Goal: Transaction & Acquisition: Purchase product/service

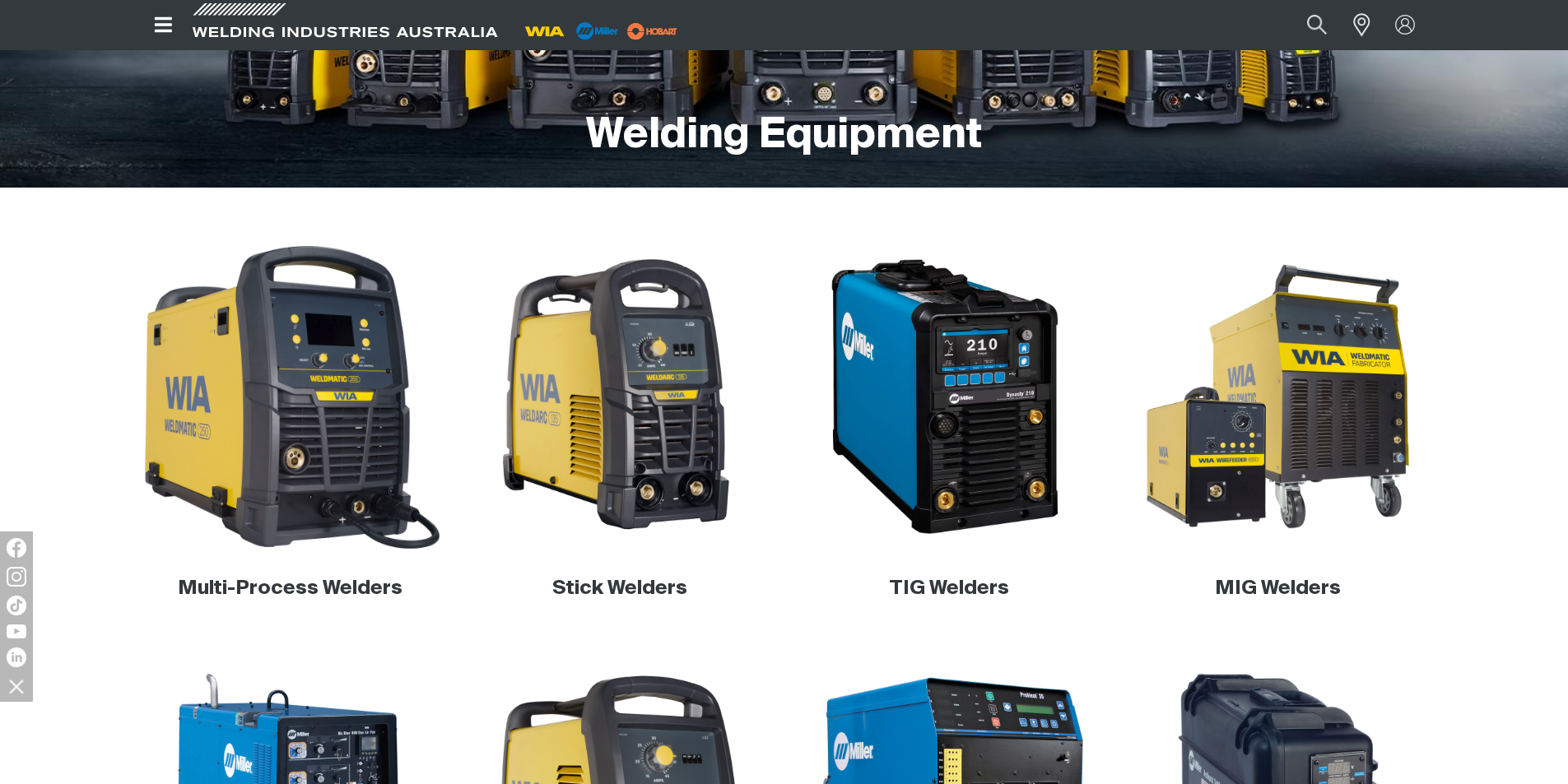
scroll to position [333, 0]
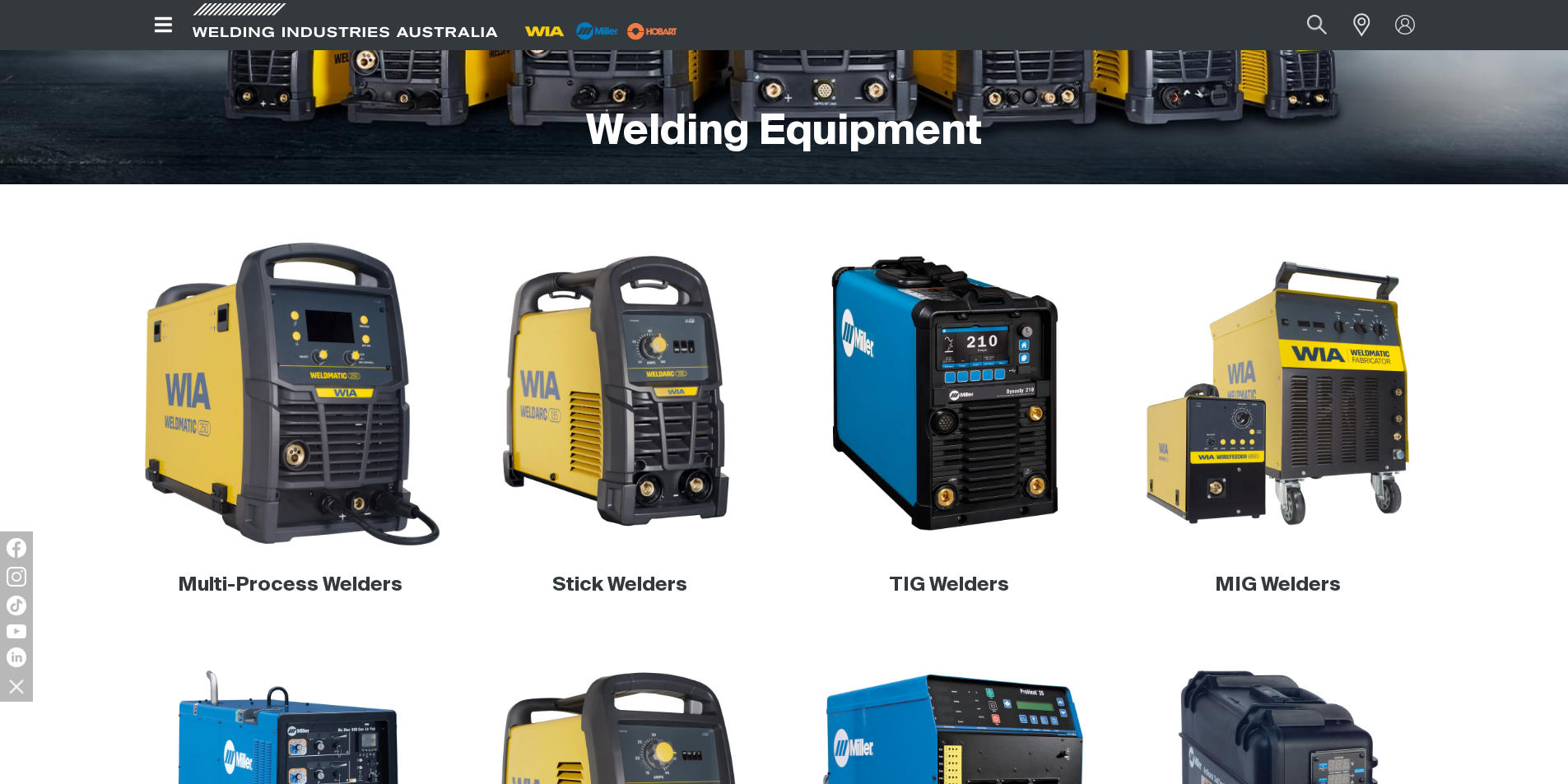
click at [399, 447] on img at bounding box center [289, 393] width 316 height 315
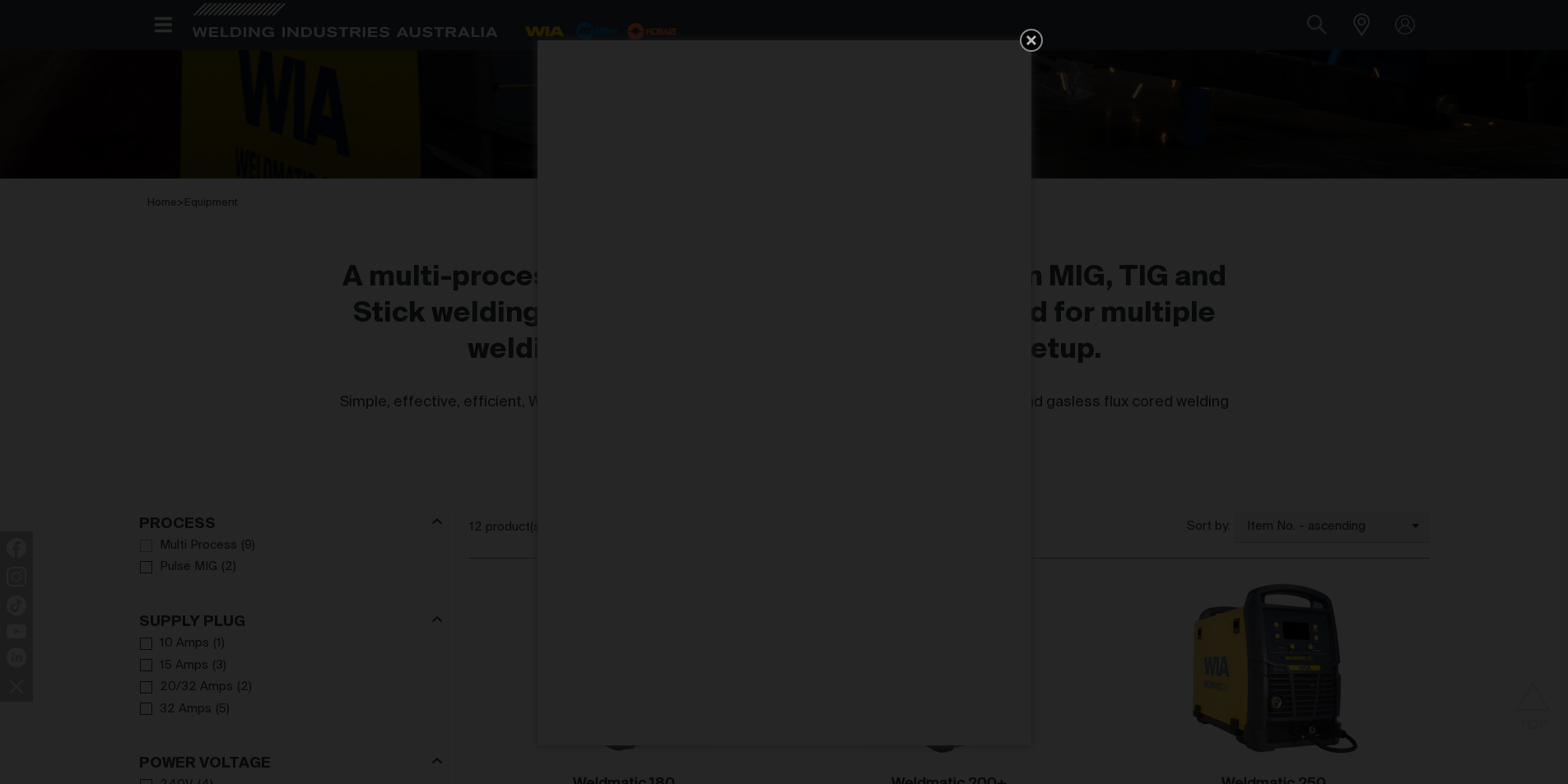
scroll to position [467, 0]
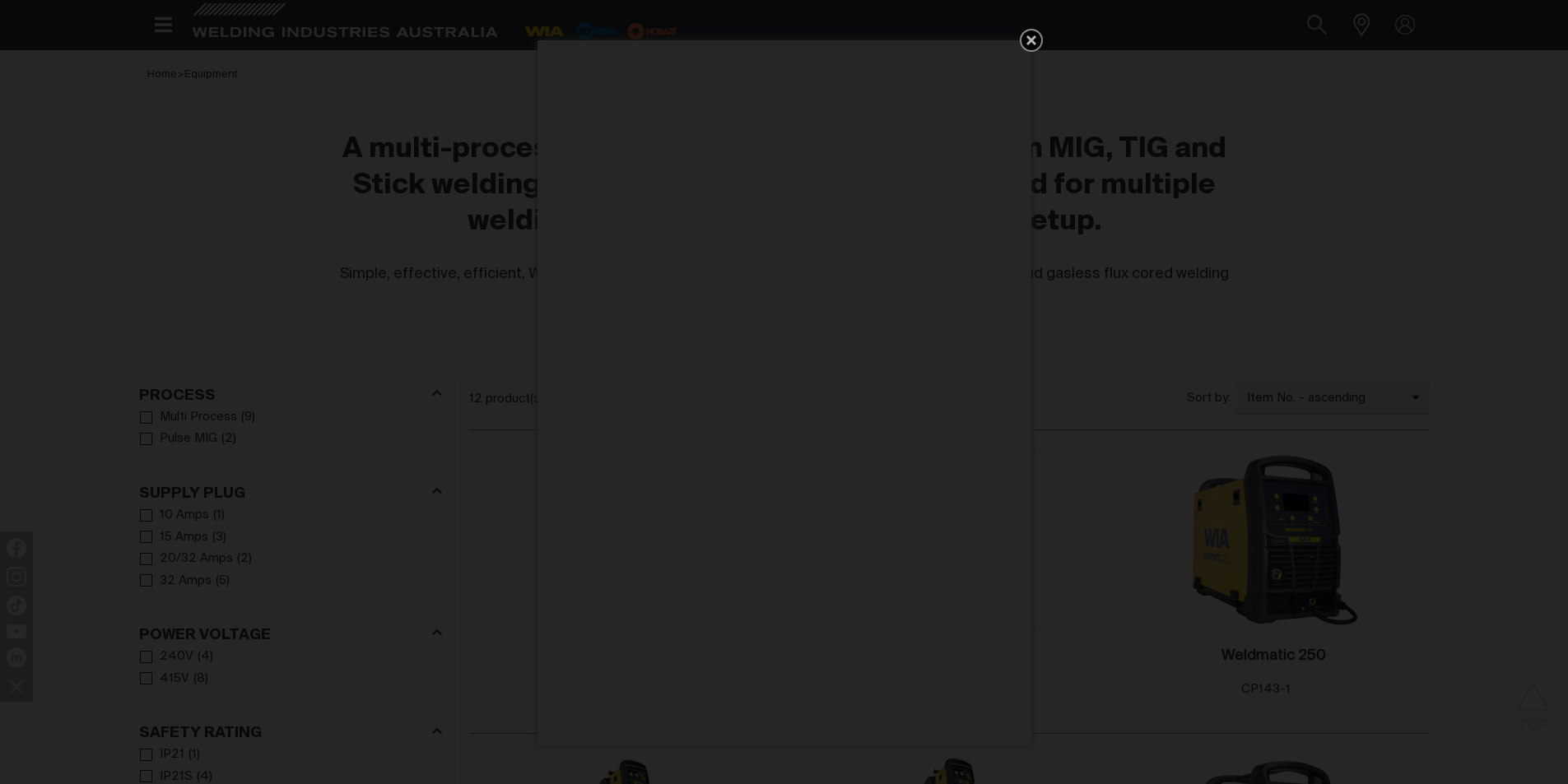
click at [1030, 40] on icon "Get 5 WIA Welding Guides Free!" at bounding box center [1032, 41] width 10 height 10
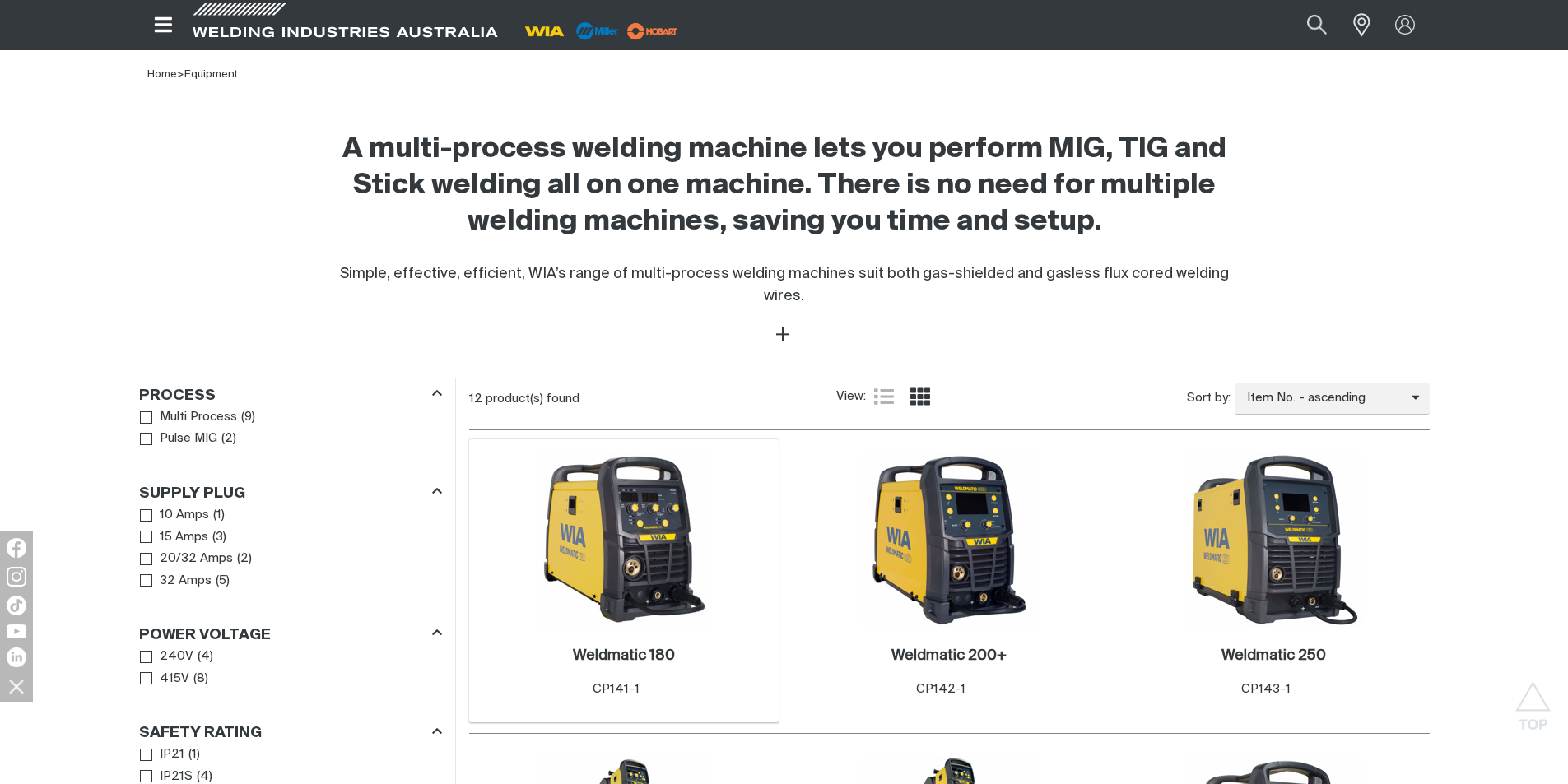
click at [687, 523] on img at bounding box center [623, 539] width 177 height 176
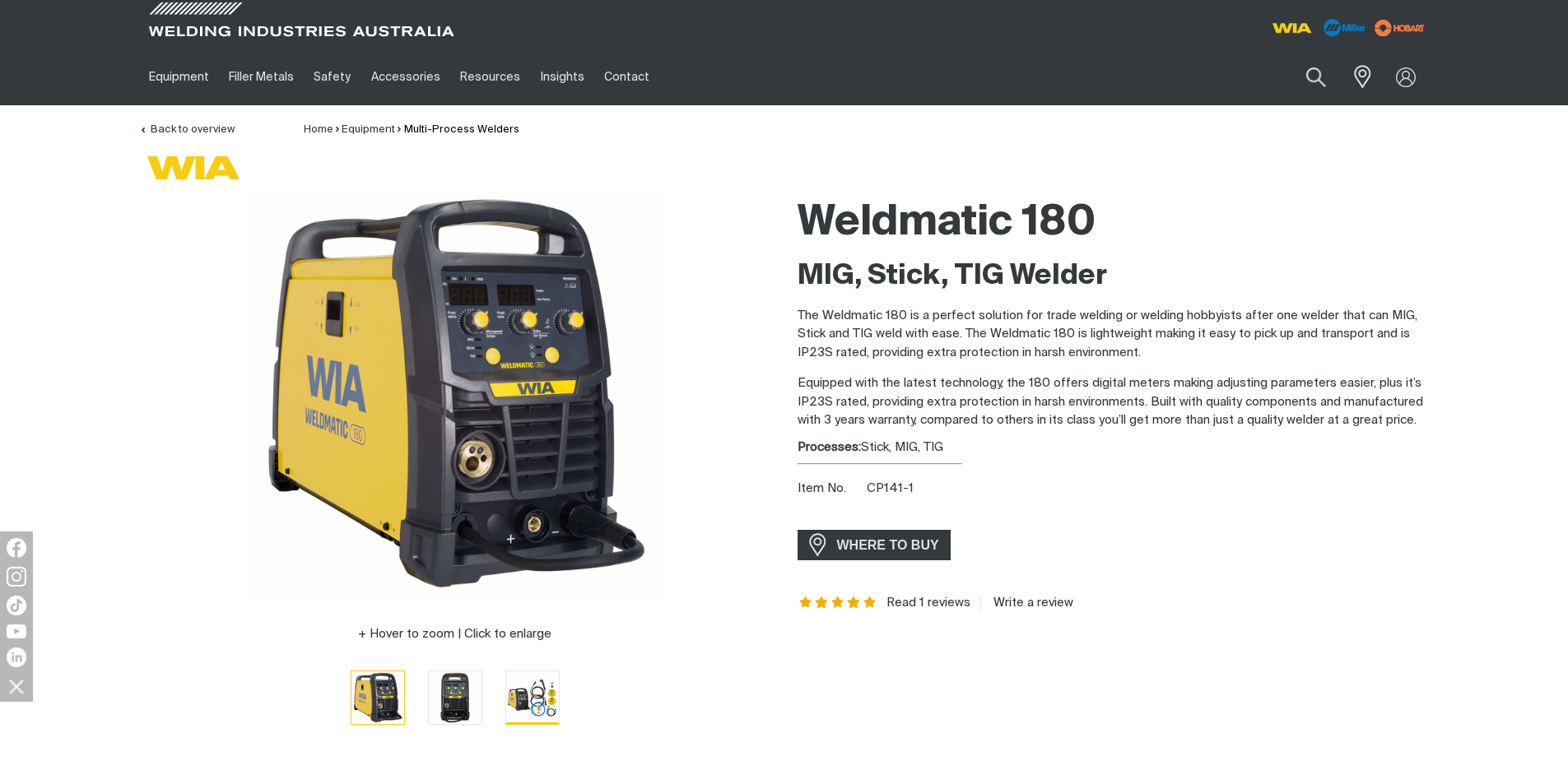
click at [553, 699] on img "Go to slide 3" at bounding box center [533, 697] width 53 height 53
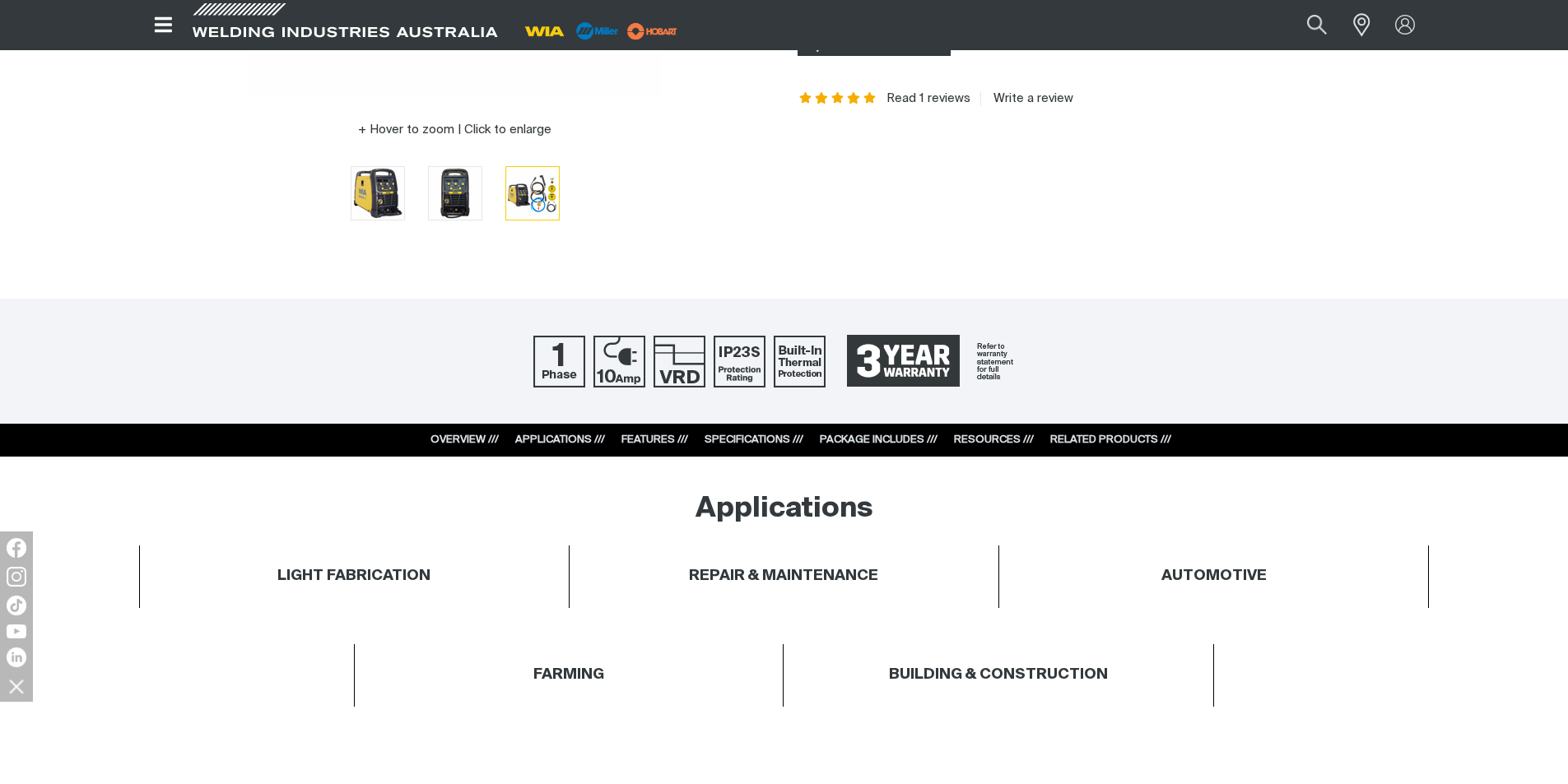
scroll to position [658, 0]
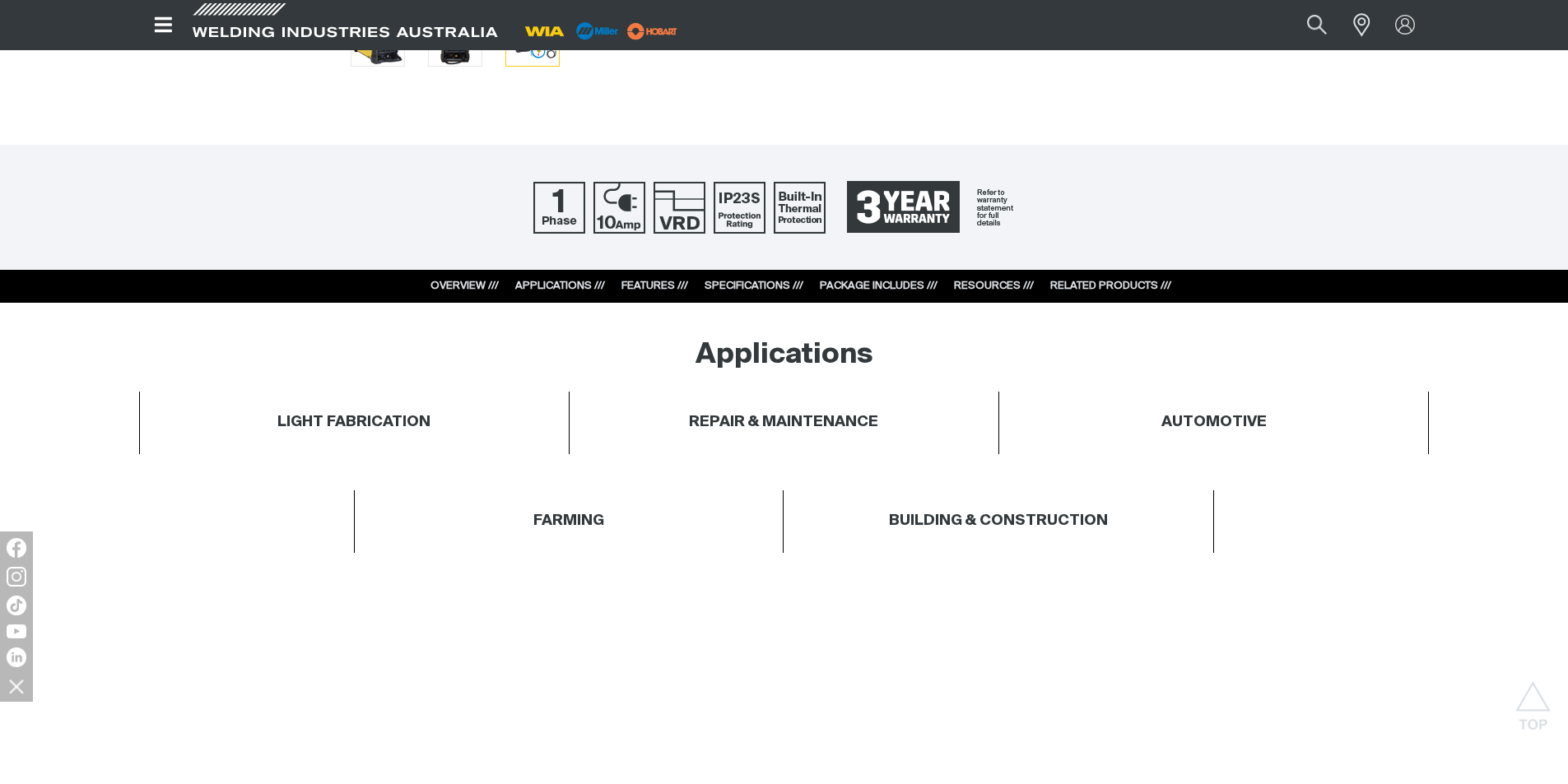
click at [865, 287] on link "PACKAGE INCLUDES ///" at bounding box center [879, 285] width 118 height 11
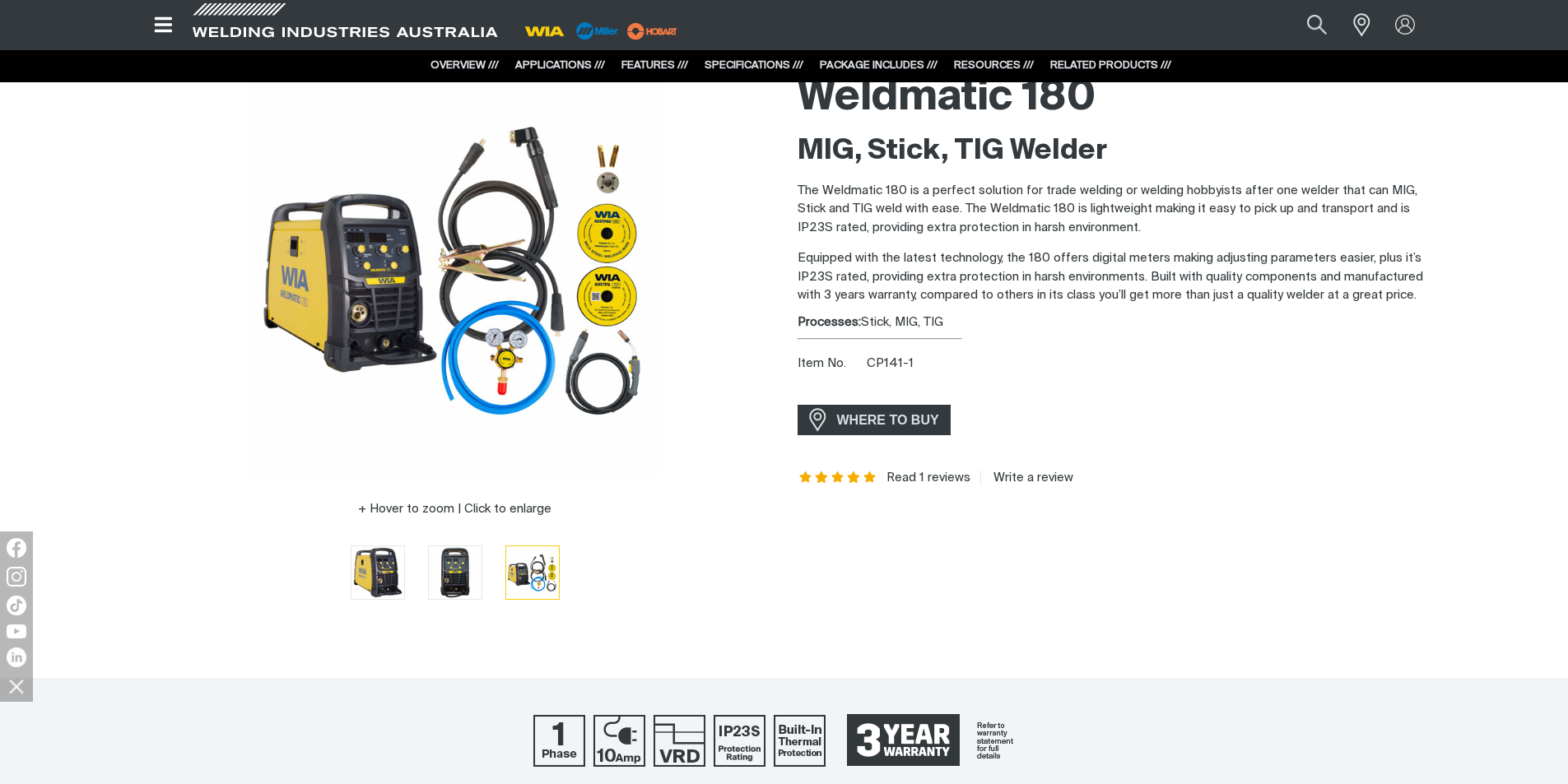
scroll to position [0, 0]
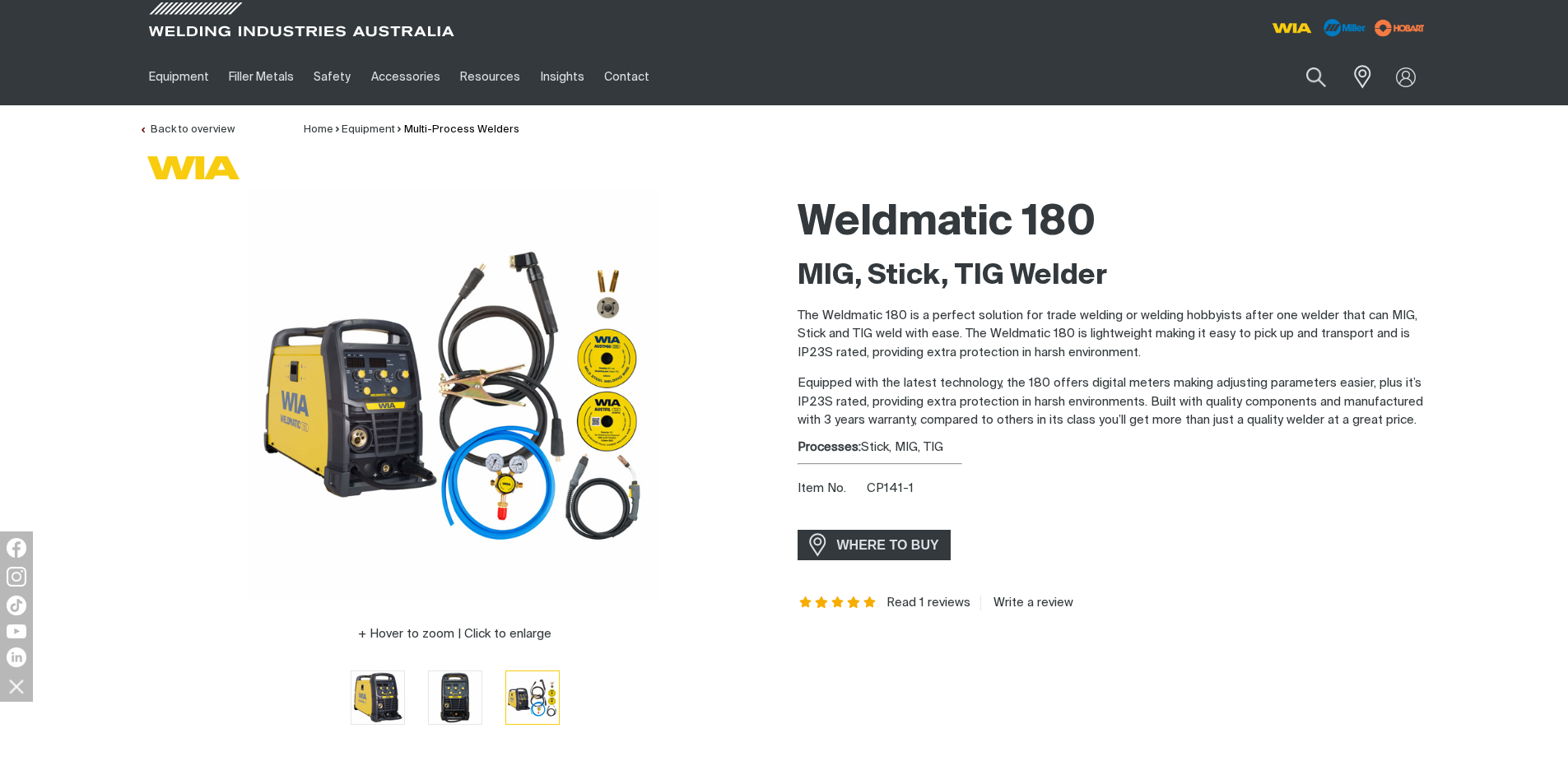
click at [521, 331] on img at bounding box center [454, 393] width 411 height 411
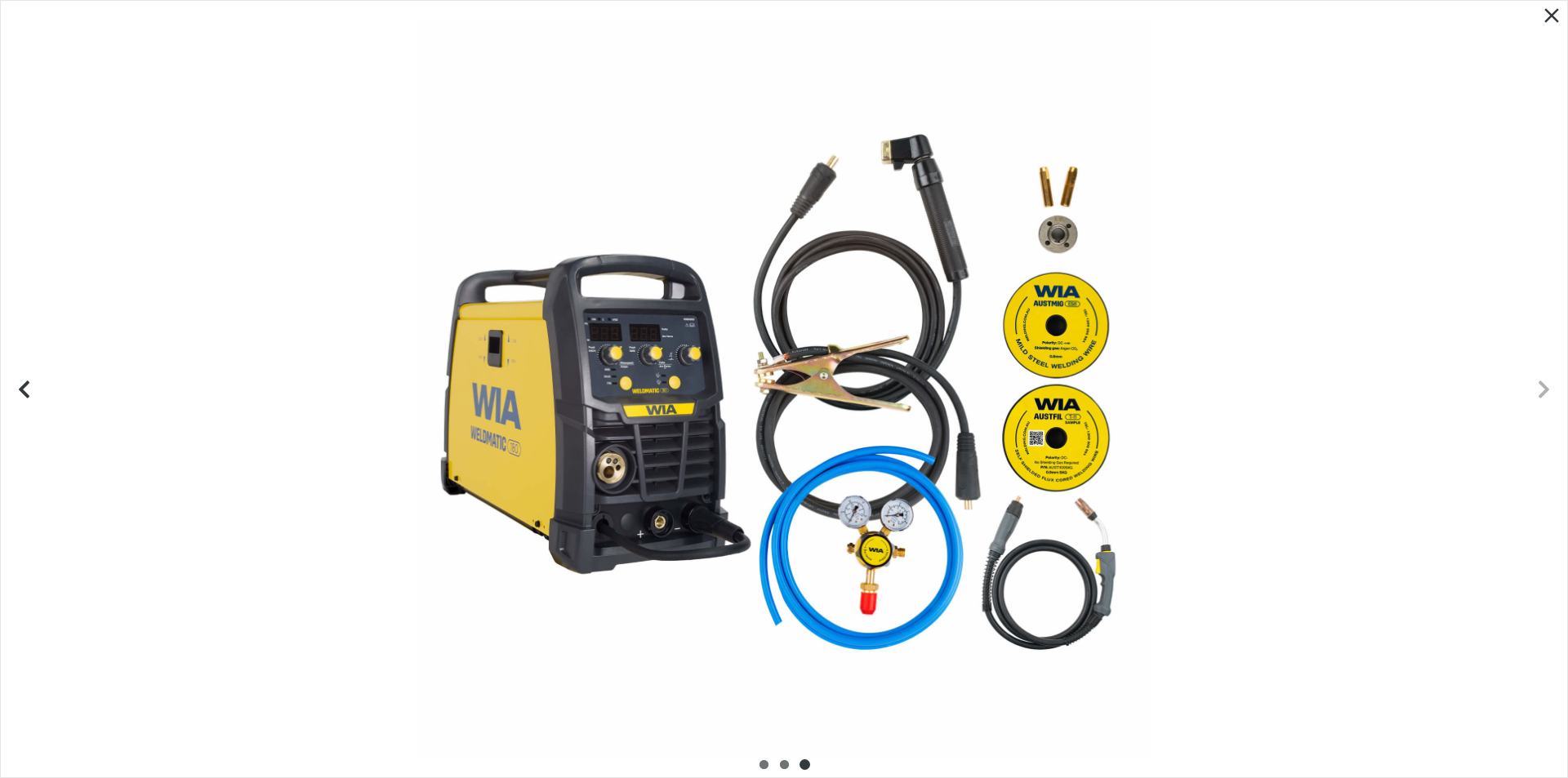
click at [1551, 14] on icon "Close pop-up overlay" at bounding box center [1551, 15] width 14 height 14
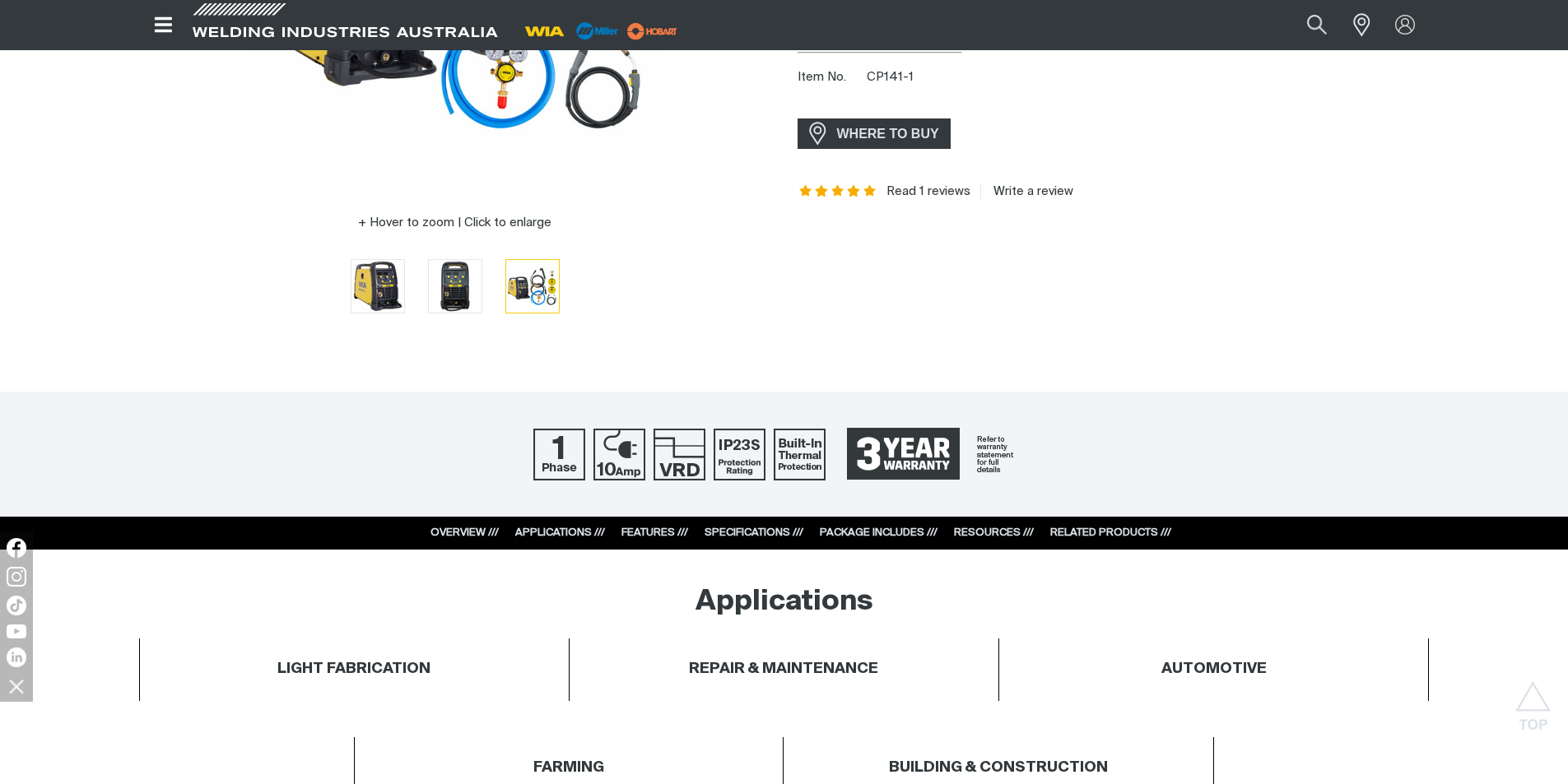
scroll to position [823, 0]
